Goal: Task Accomplishment & Management: Complete application form

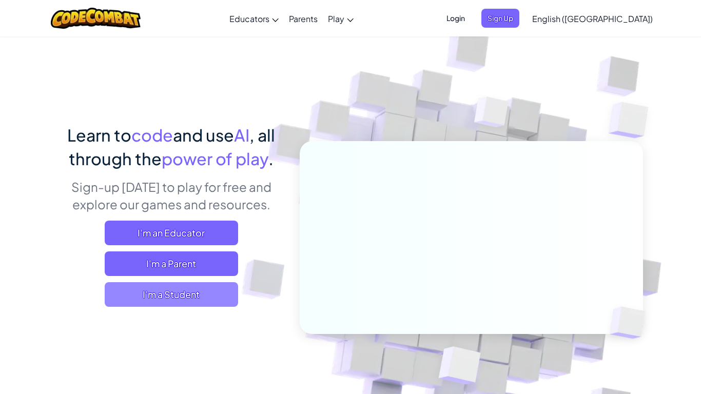
click at [182, 303] on span "I'm a Student" at bounding box center [171, 294] width 133 height 25
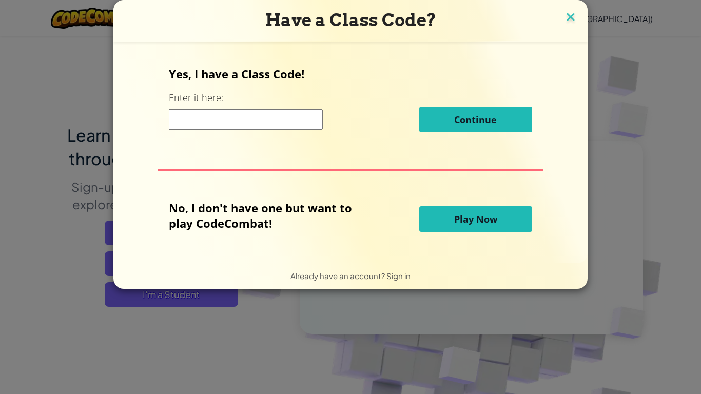
click at [566, 16] on img at bounding box center [570, 17] width 13 height 15
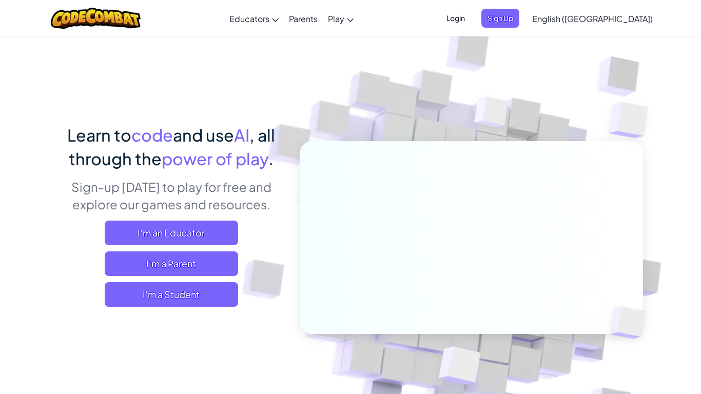
click at [471, 21] on span "Login" at bounding box center [455, 18] width 31 height 19
